Goal: Information Seeking & Learning: Learn about a topic

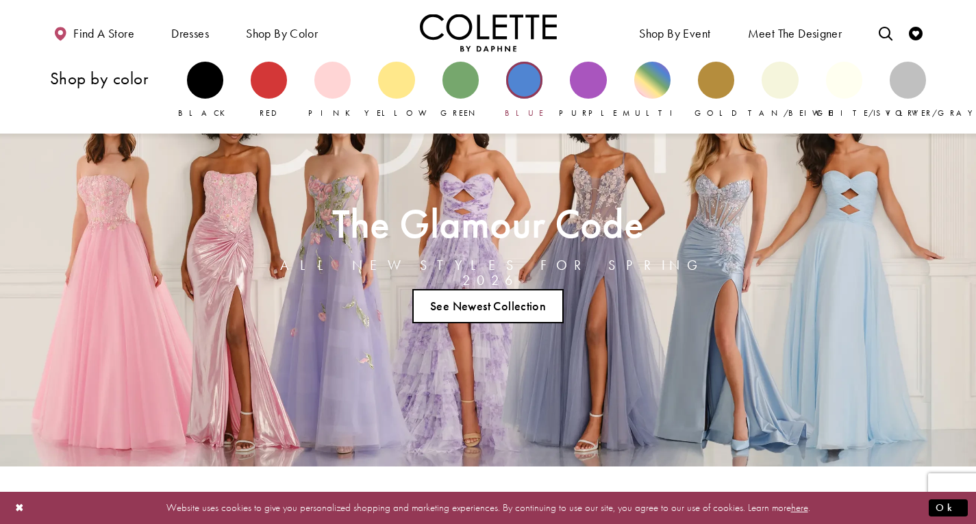
click at [525, 82] on div "Primary block" at bounding box center [524, 80] width 36 height 36
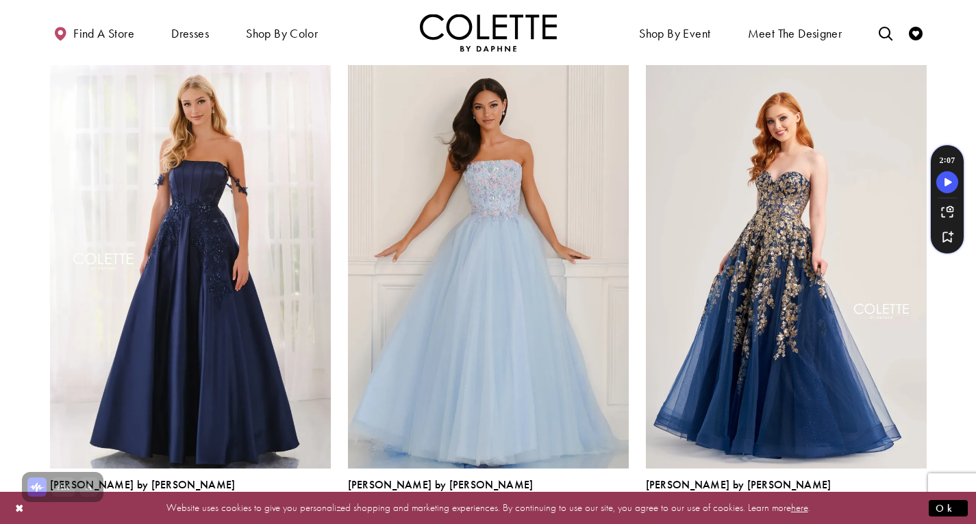
scroll to position [633, 0]
click at [193, 284] on img "Visit Colette by Daphne Style No. CL6151 Page" at bounding box center [190, 263] width 281 height 408
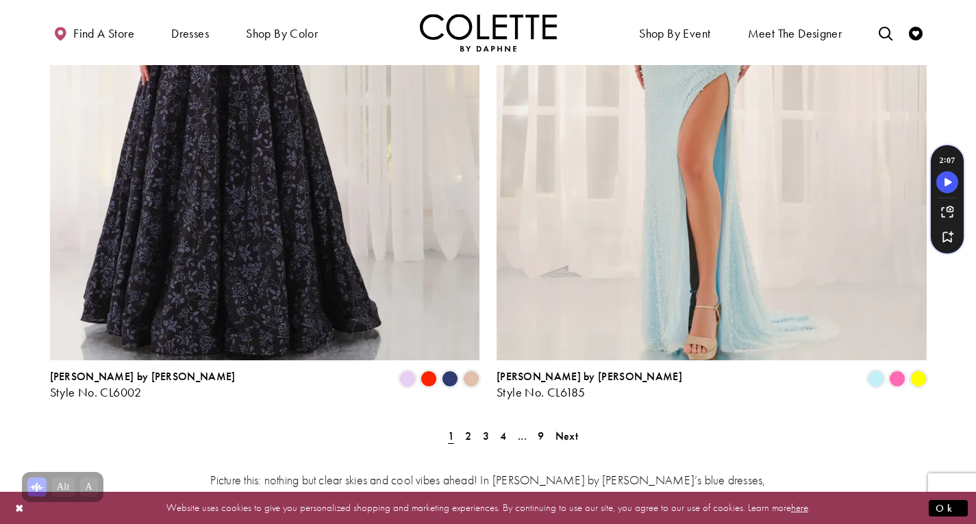
scroll to position [2480, 0]
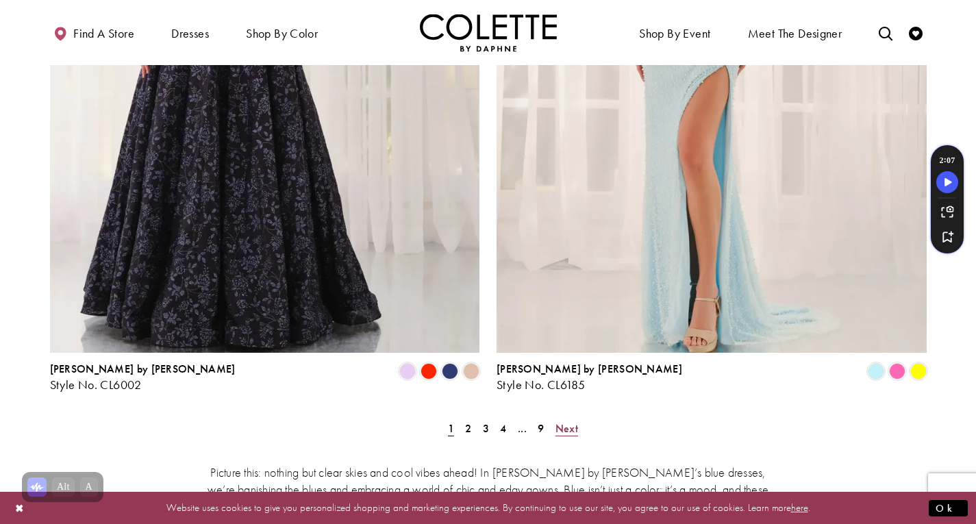
click at [558, 421] on span "Next" at bounding box center [567, 428] width 23 height 14
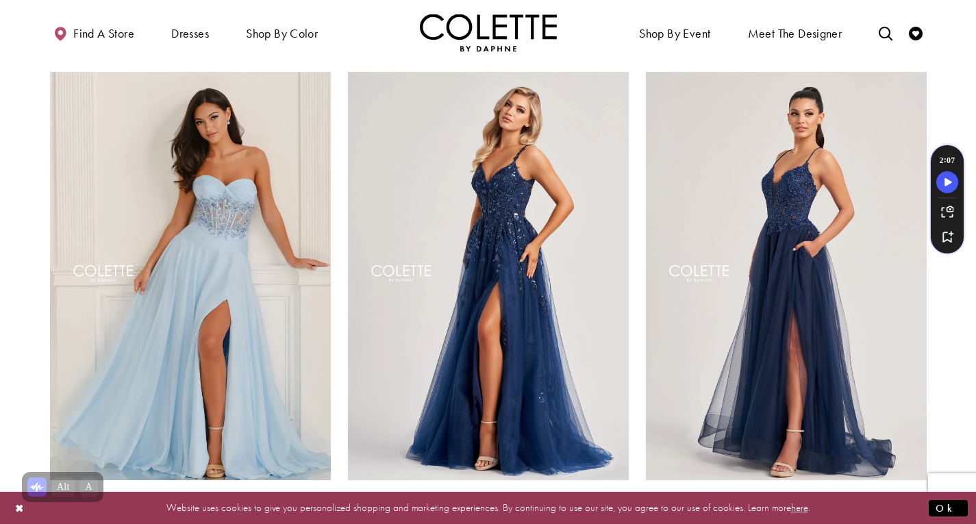
scroll to position [143, 0]
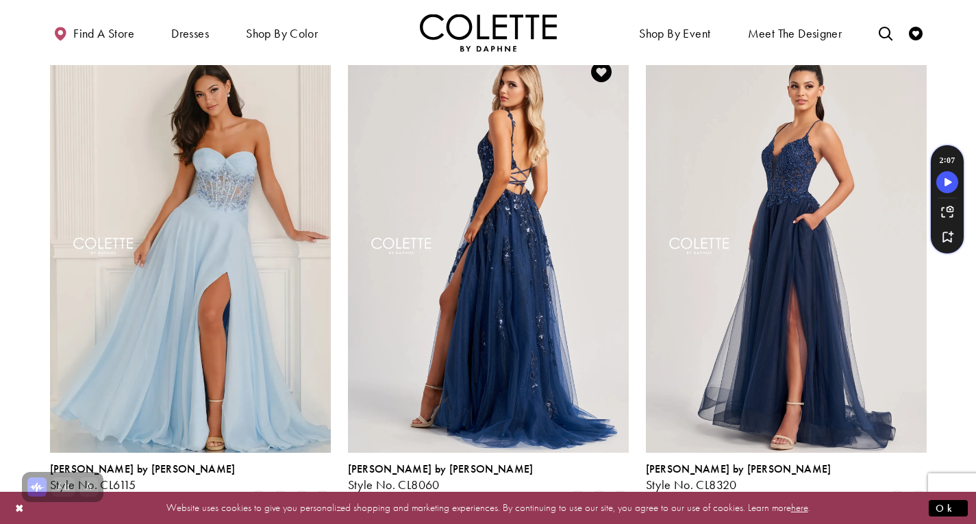
click at [519, 329] on img "Visit Colette by Daphne Style No. CL8060 Page" at bounding box center [488, 249] width 281 height 408
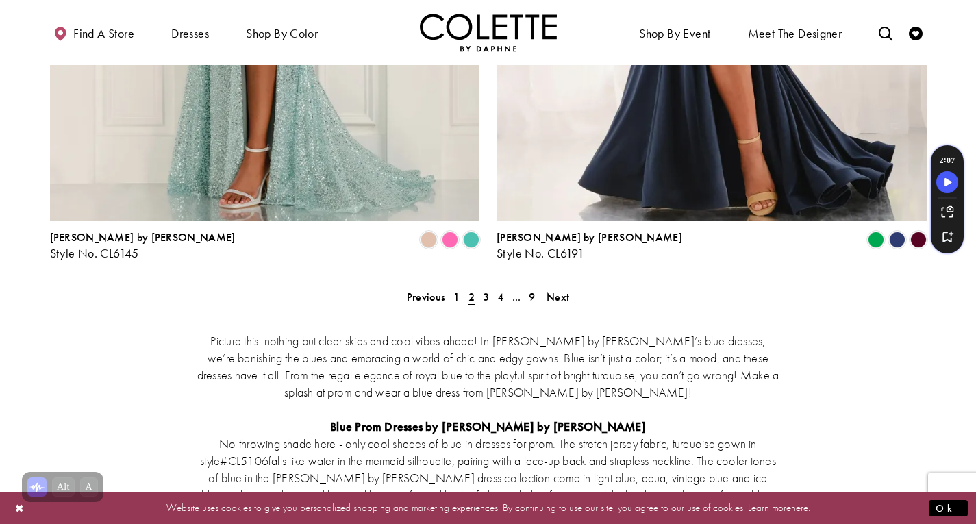
scroll to position [2656, 0]
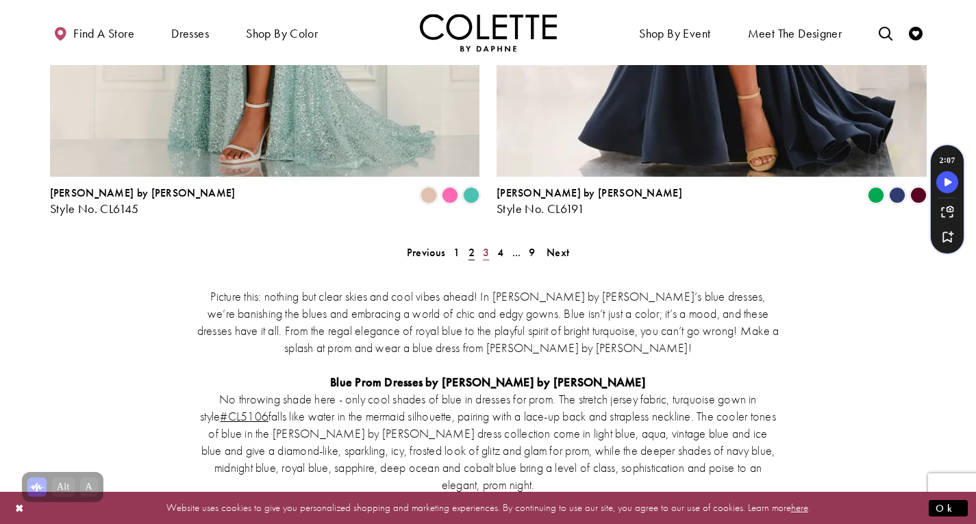
click at [486, 245] on span "3" at bounding box center [486, 252] width 6 height 14
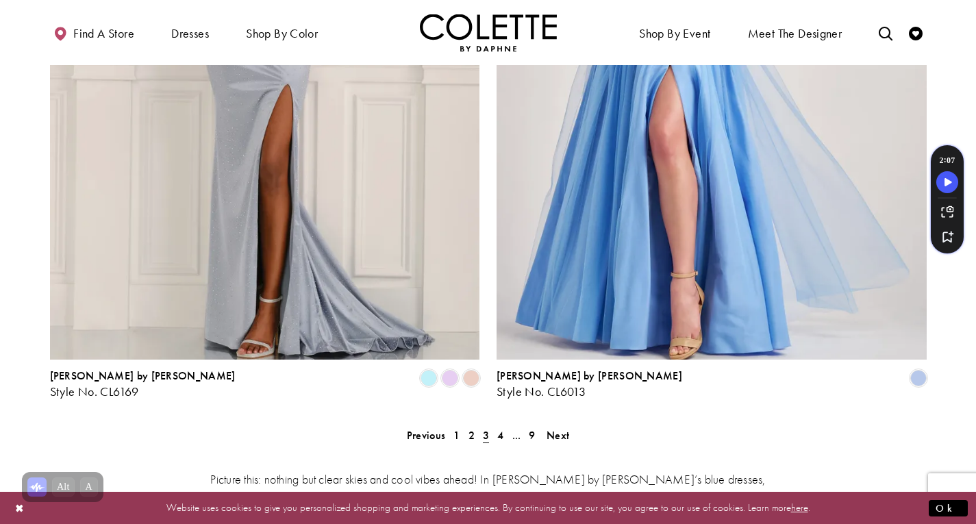
scroll to position [2496, 0]
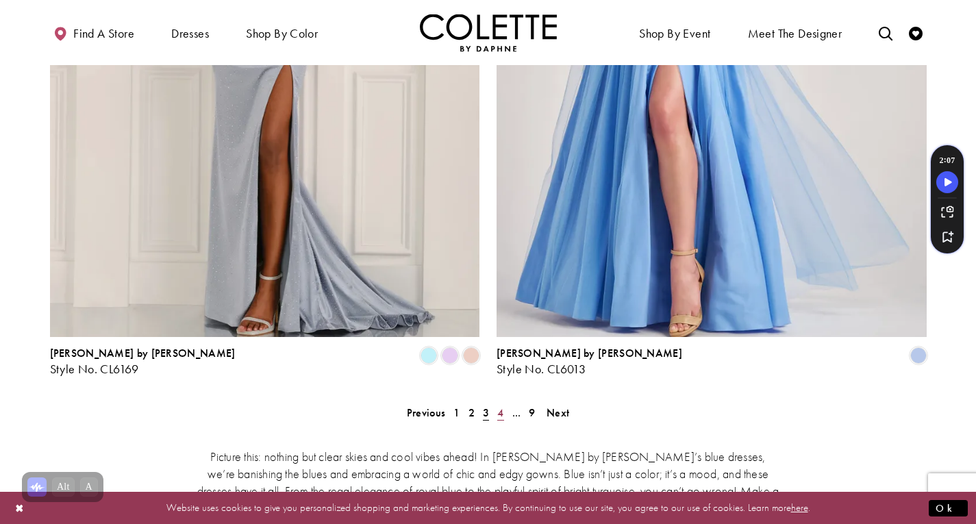
click at [500, 406] on span "4" at bounding box center [500, 413] width 6 height 14
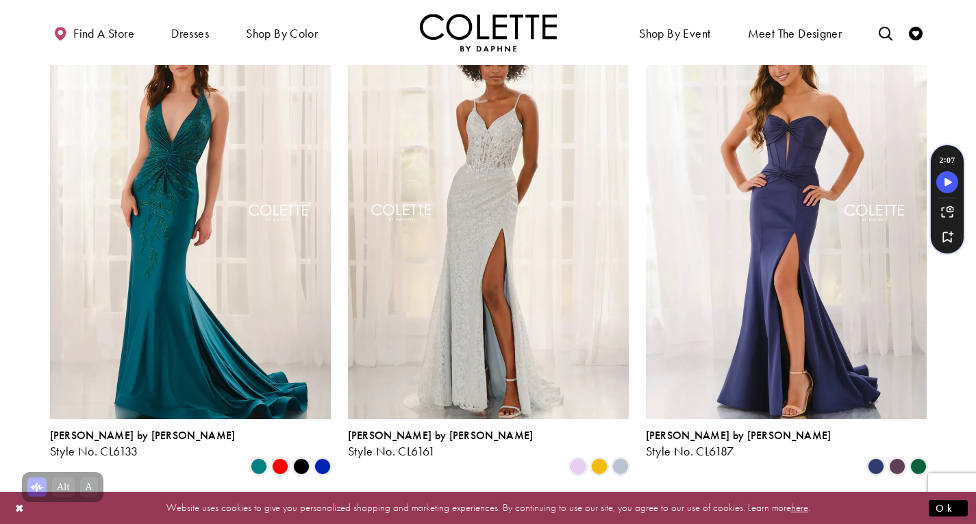
scroll to position [175, 0]
click at [323, 459] on span "Product List" at bounding box center [323, 467] width 16 height 16
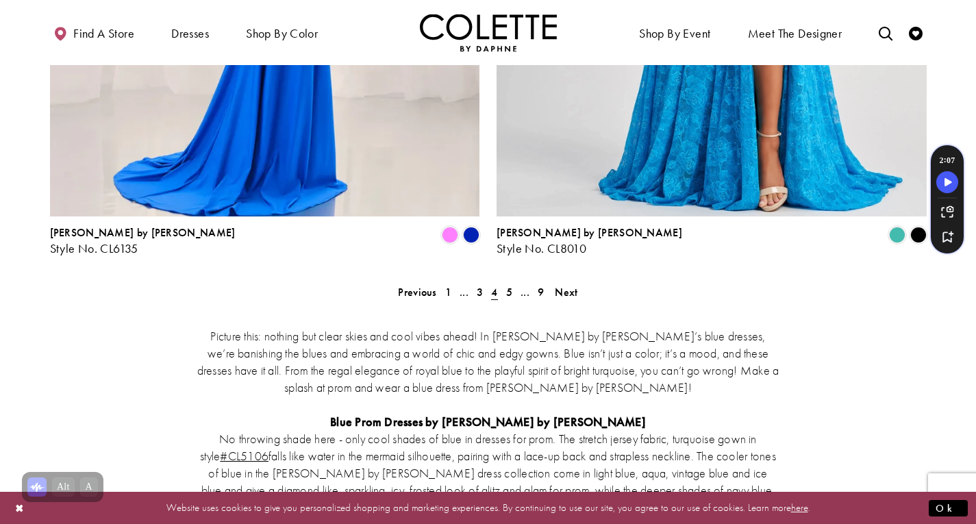
scroll to position [2633, 0]
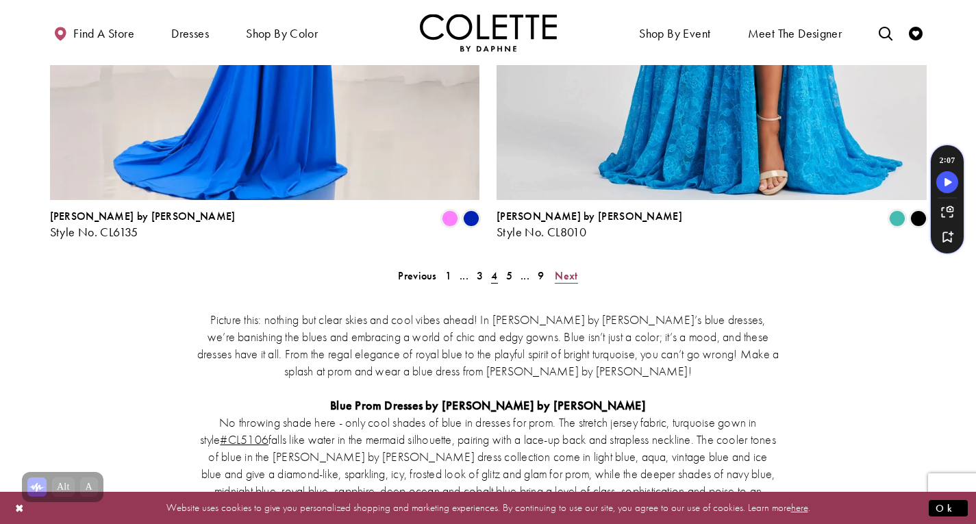
click at [567, 269] on span "Next" at bounding box center [566, 276] width 23 height 14
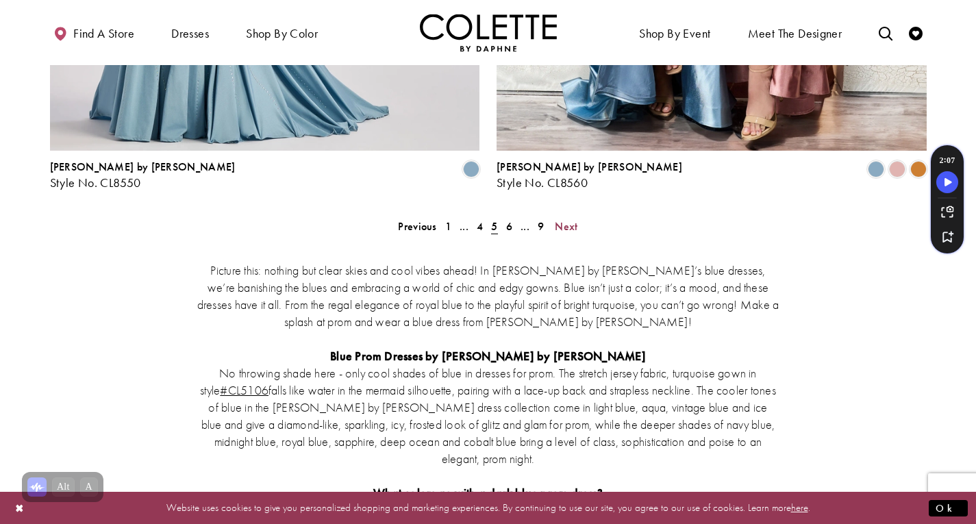
scroll to position [2680, 0]
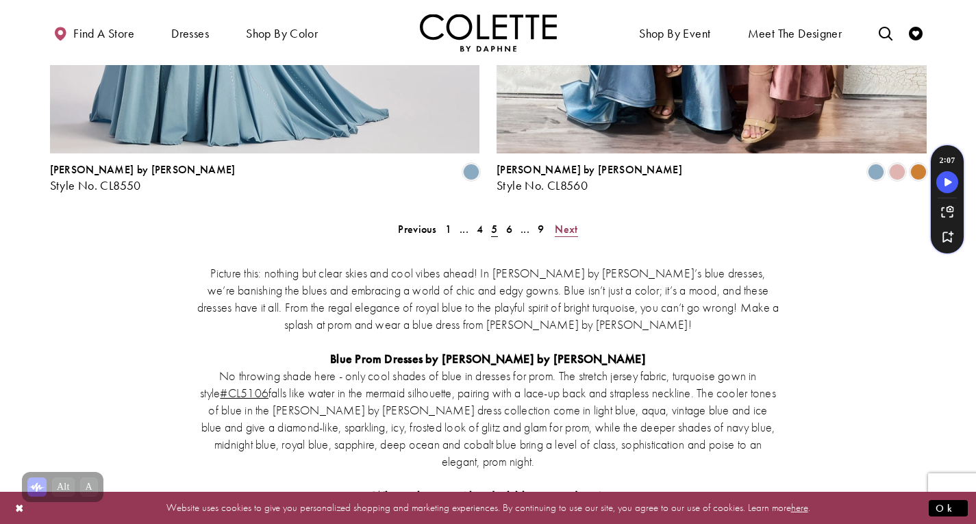
click at [568, 222] on span "Next" at bounding box center [566, 229] width 23 height 14
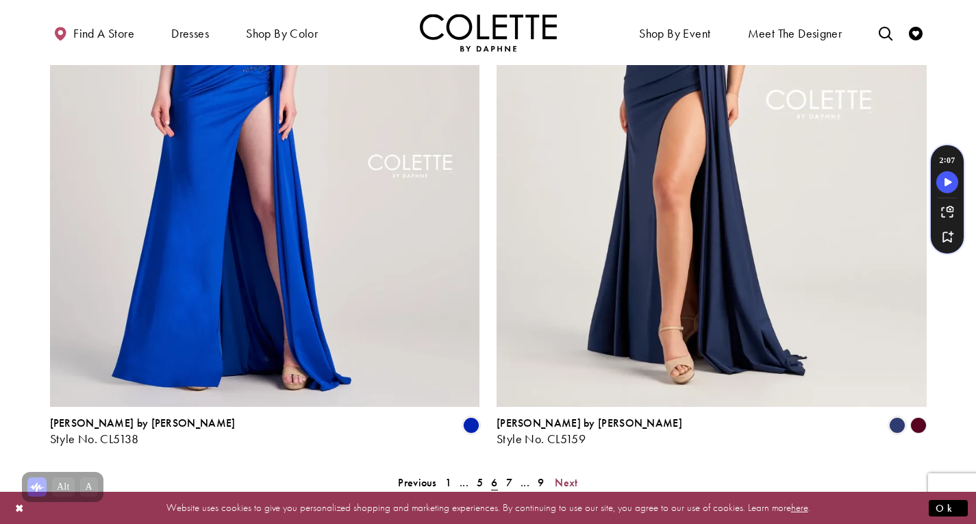
scroll to position [2506, 0]
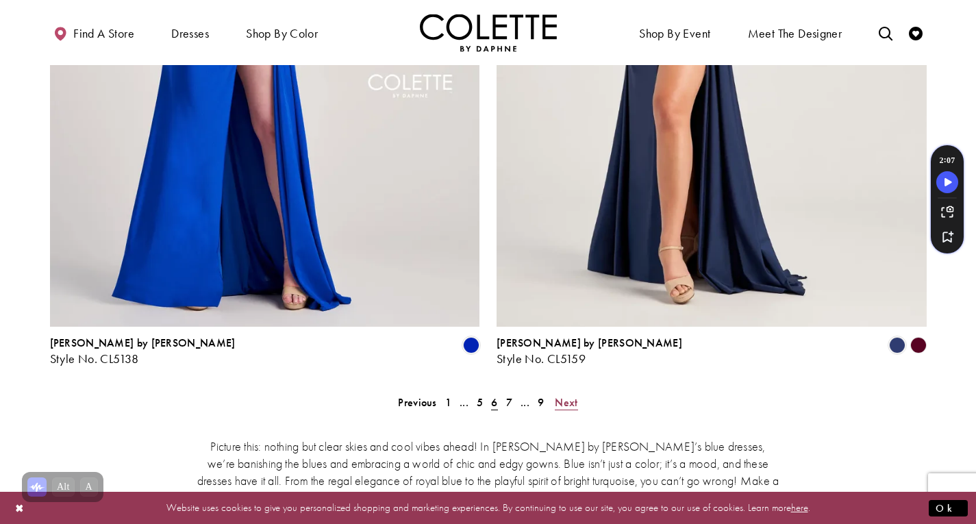
click at [564, 395] on span "Next" at bounding box center [566, 402] width 23 height 14
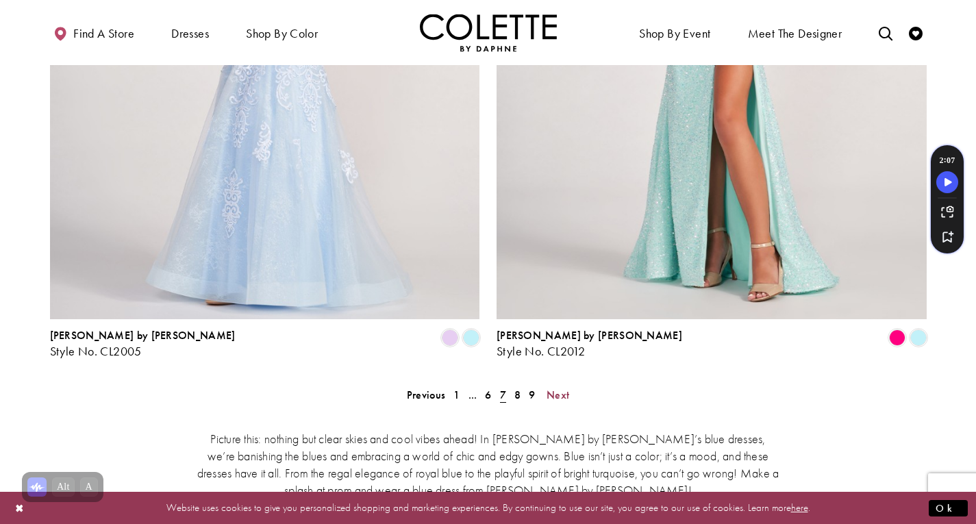
scroll to position [2574, 0]
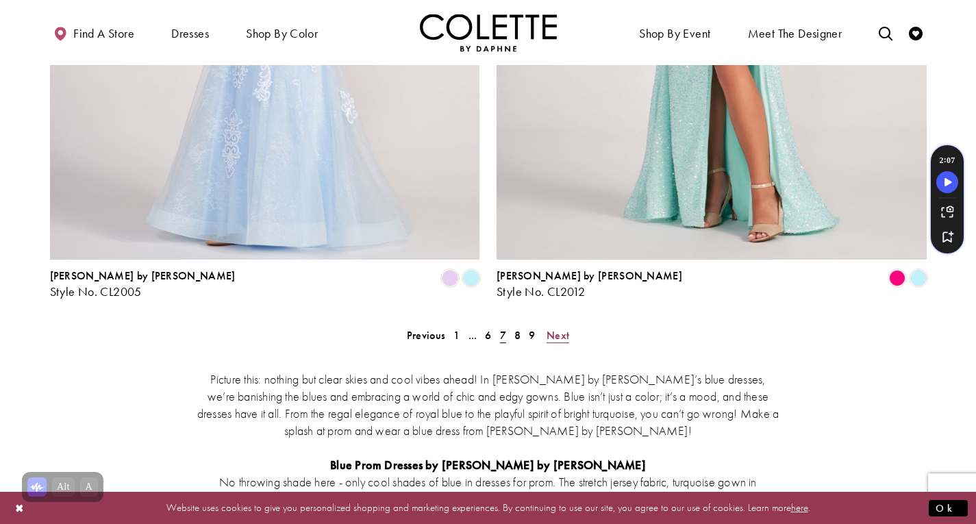
click at [554, 328] on span "Next" at bounding box center [558, 335] width 23 height 14
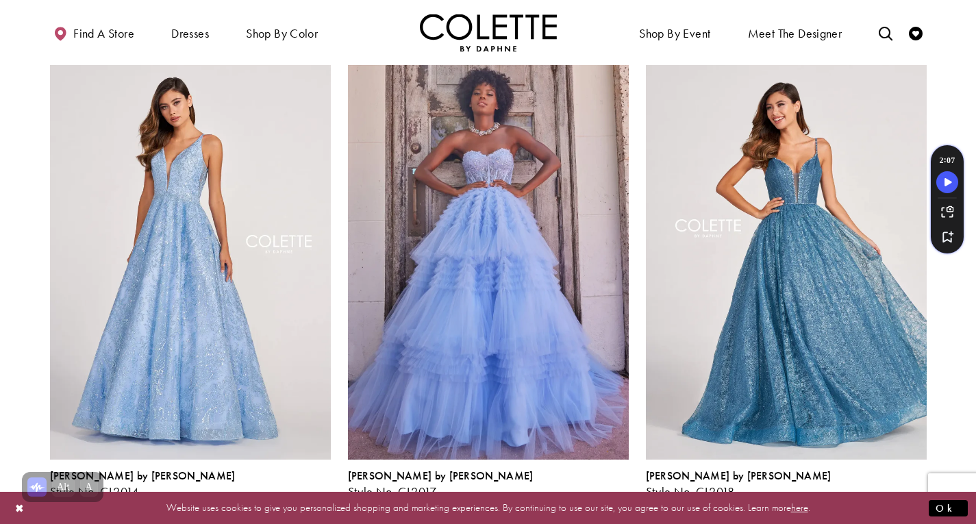
scroll to position [132, 0]
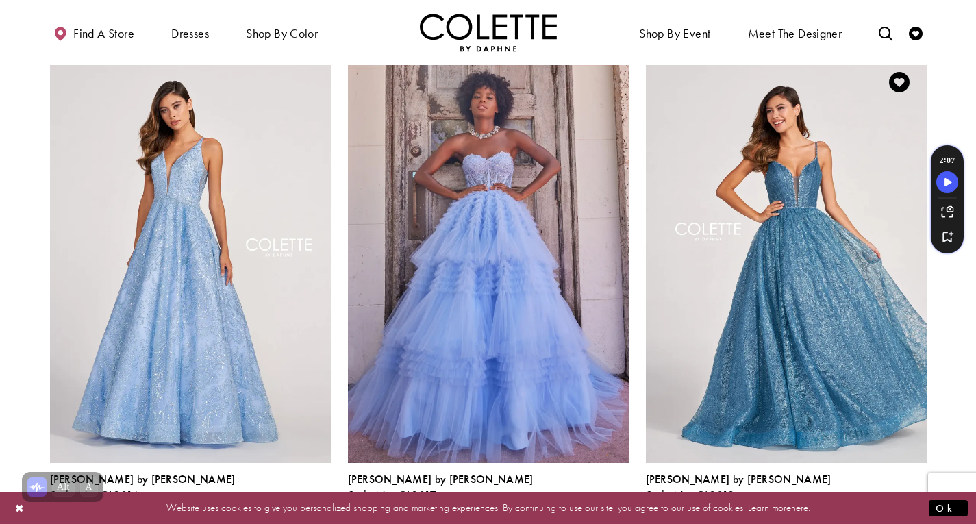
click at [917, 502] on span "Product List" at bounding box center [919, 510] width 16 height 16
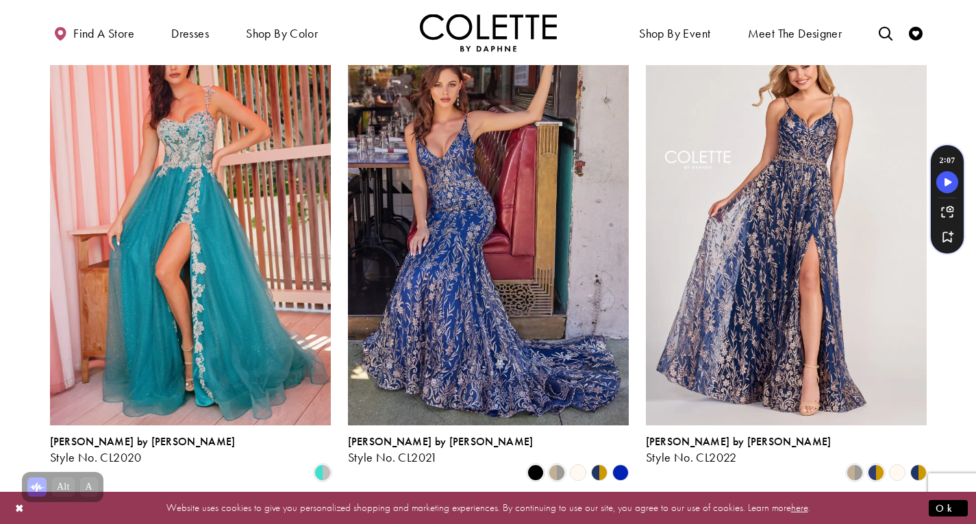
scroll to position [678, 0]
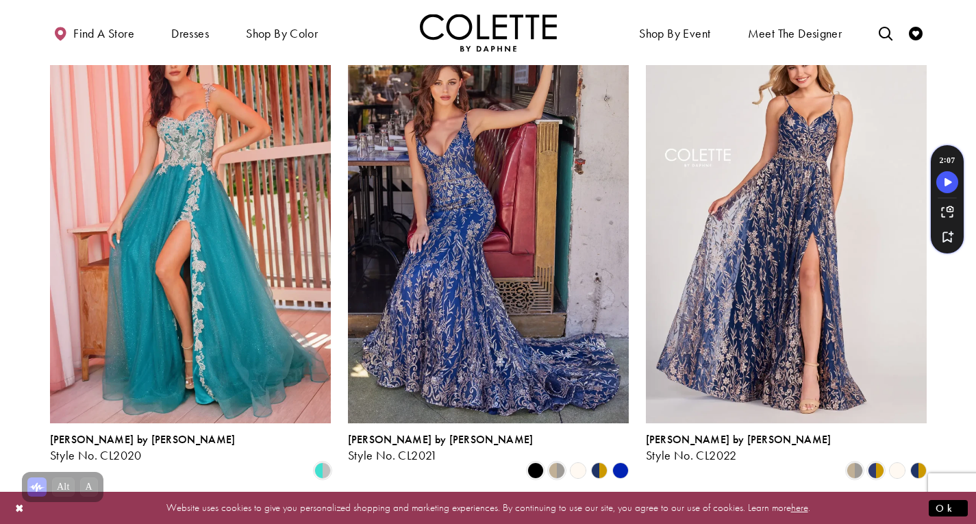
click at [915, 460] on polygon "Product List" at bounding box center [913, 470] width 11 height 21
click at [876, 463] on span "Product List" at bounding box center [876, 471] width 16 height 16
click at [919, 460] on polygon "Product List" at bounding box center [924, 470] width 11 height 21
click at [916, 460] on polygon "Product List" at bounding box center [913, 470] width 11 height 21
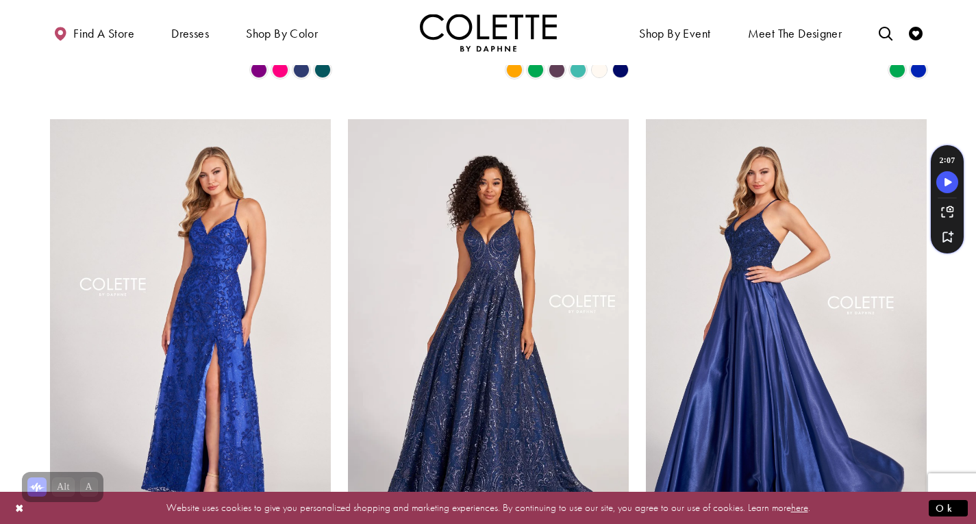
scroll to position [1584, 0]
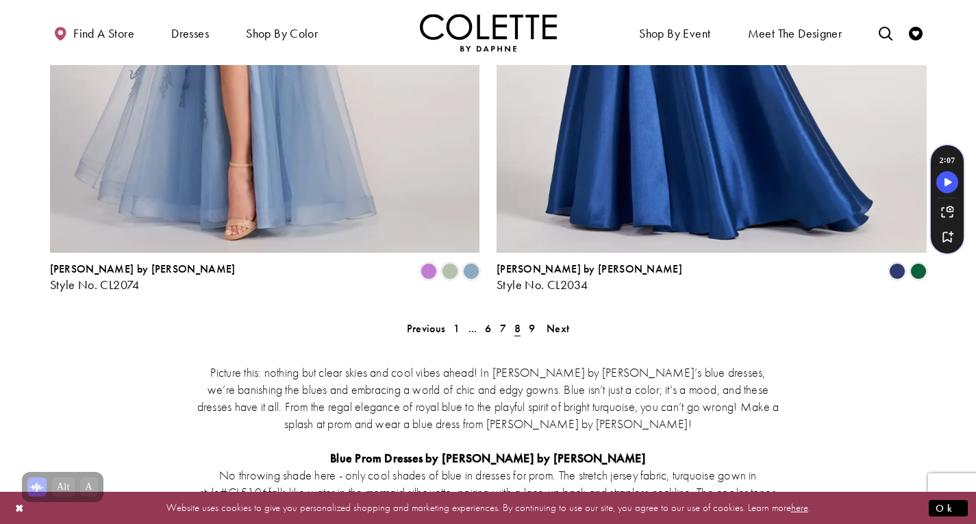
scroll to position [2600, 0]
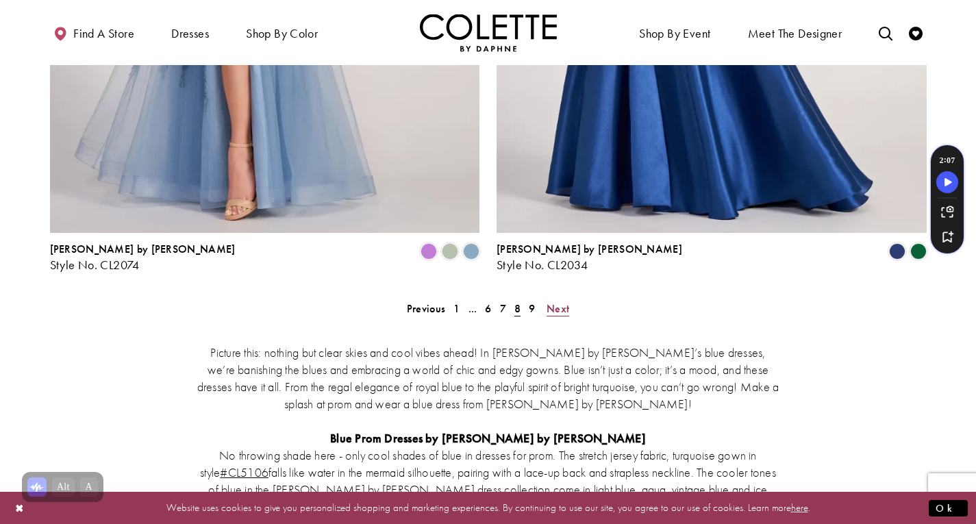
click at [560, 301] on span "Next" at bounding box center [558, 308] width 23 height 14
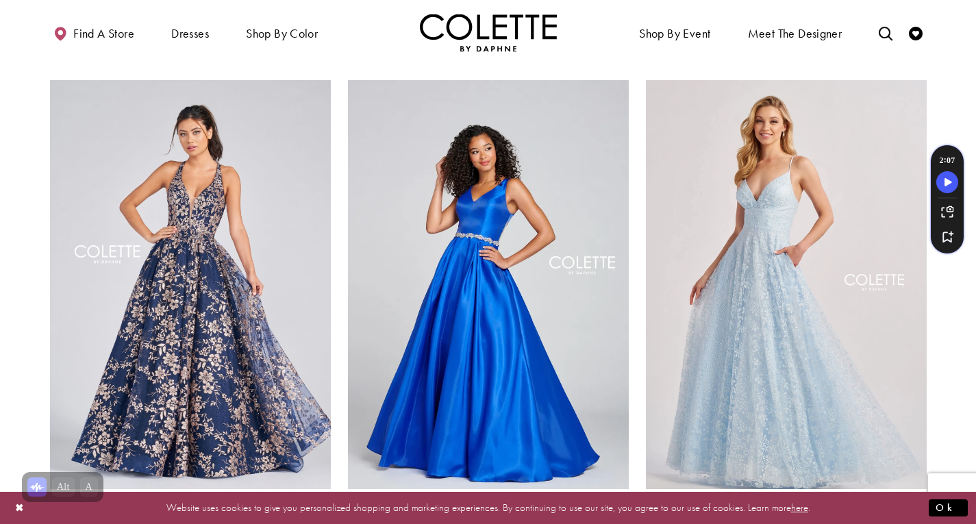
scroll to position [613, 0]
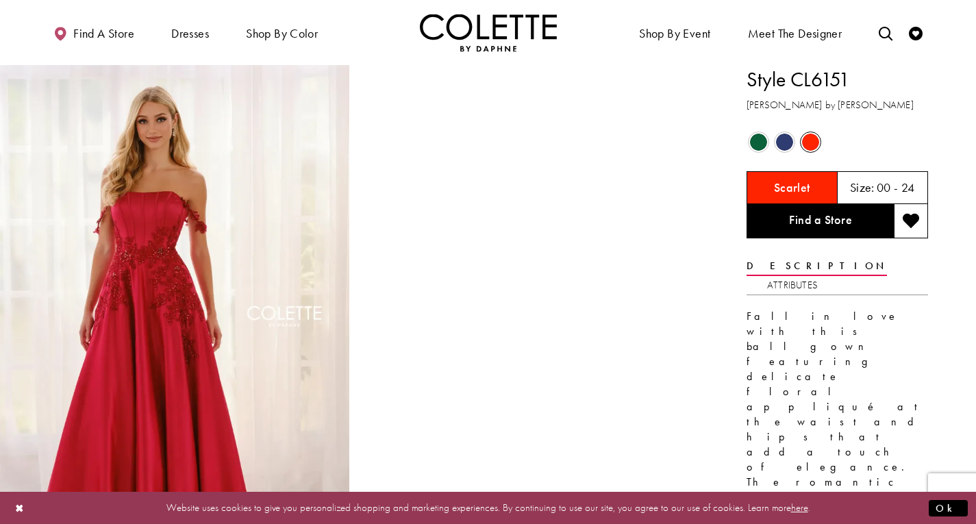
click at [790, 140] on span "Product color controls state depends on size chosen" at bounding box center [784, 142] width 17 height 17
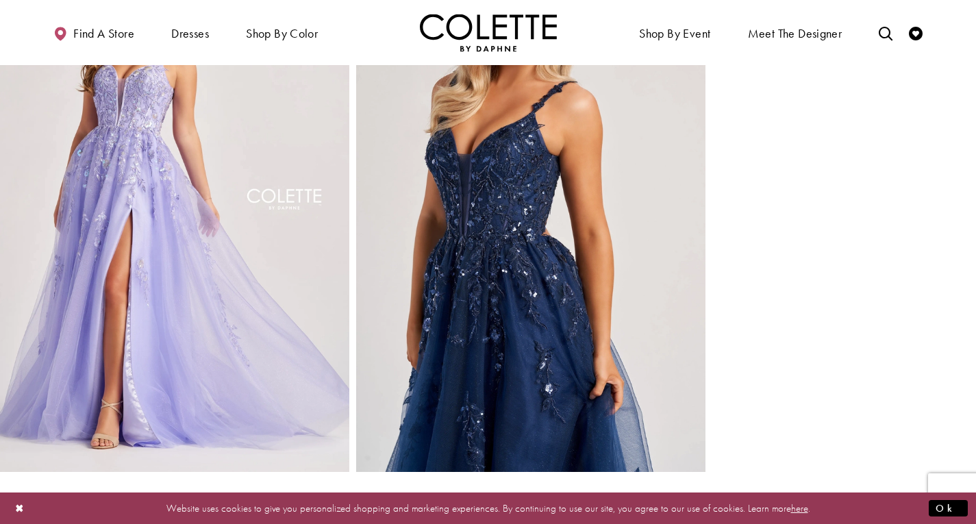
scroll to position [1180, 0]
